Goal: Find specific page/section: Find specific page/section

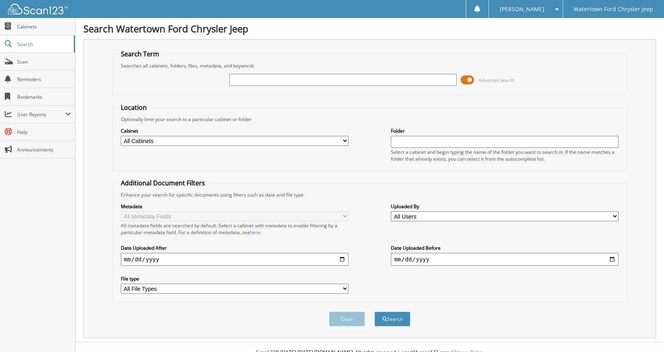
drag, startPoint x: 231, startPoint y: 81, endPoint x: 201, endPoint y: 82, distance: 30.7
click at [231, 81] on input "text" at bounding box center [343, 80] width 228 height 12
type input "604028"
click at [375, 311] on button "Search" at bounding box center [393, 318] width 36 height 15
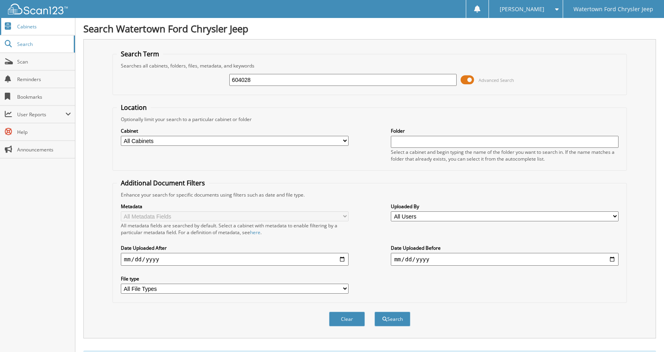
click at [24, 26] on span "Cabinets" at bounding box center [44, 26] width 54 height 7
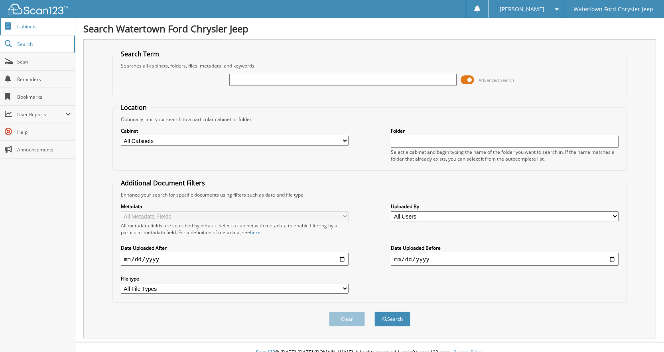
click at [35, 28] on span "Cabinets" at bounding box center [44, 26] width 54 height 7
